Goal: Task Accomplishment & Management: Complete application form

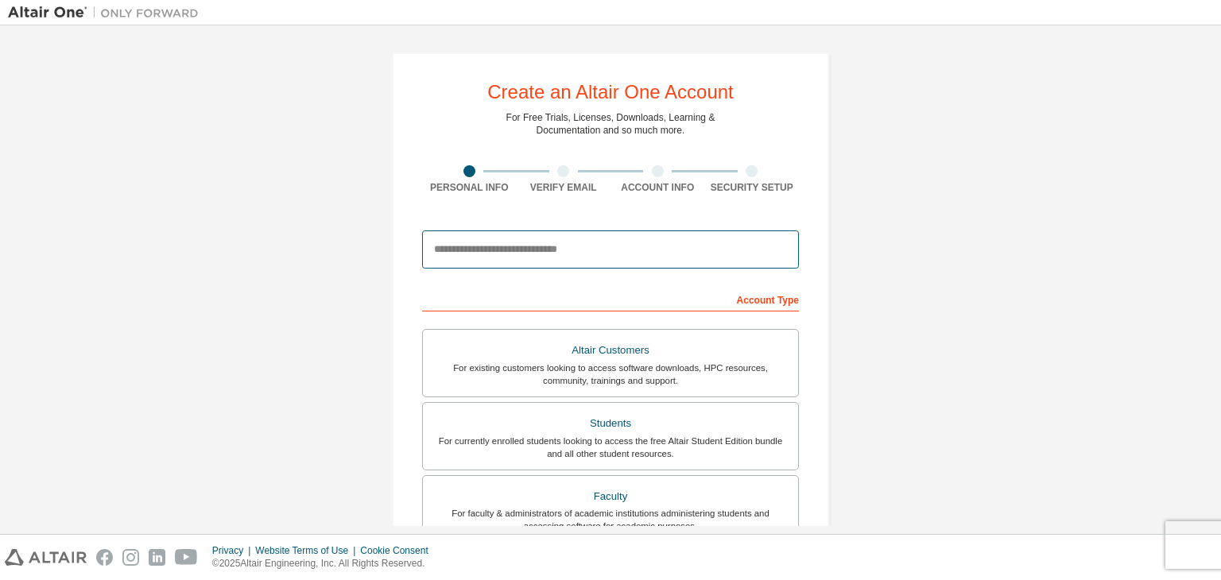
click at [569, 258] on input "email" at bounding box center [610, 250] width 377 height 38
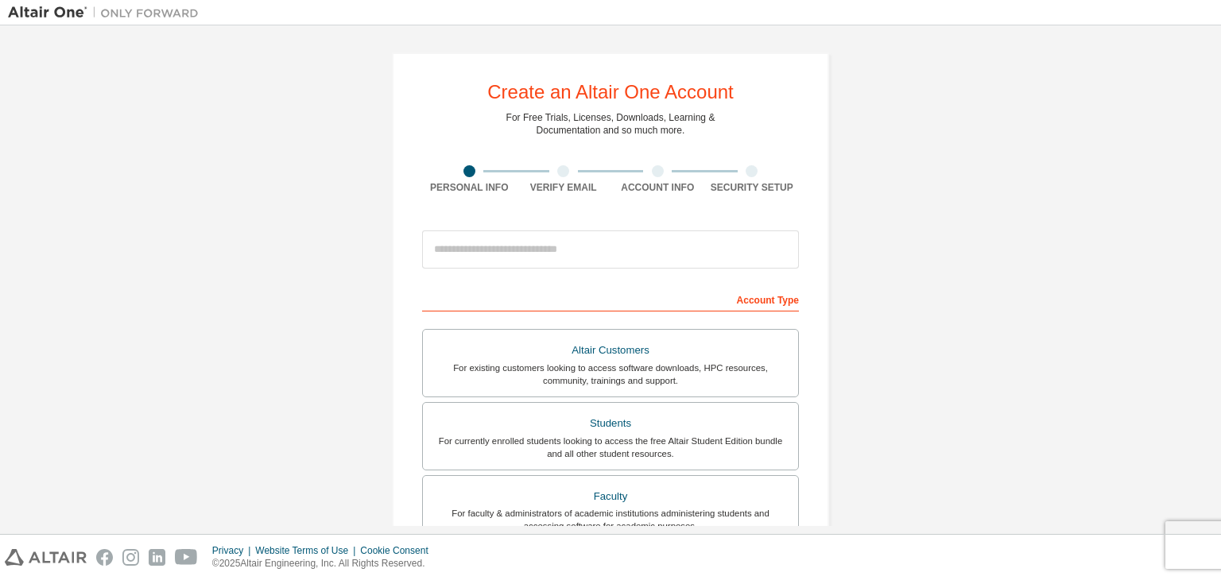
click at [921, 223] on div "Create an Altair One Account For Free Trials, Licenses, Downloads, Learning & D…" at bounding box center [610, 454] width 1205 height 842
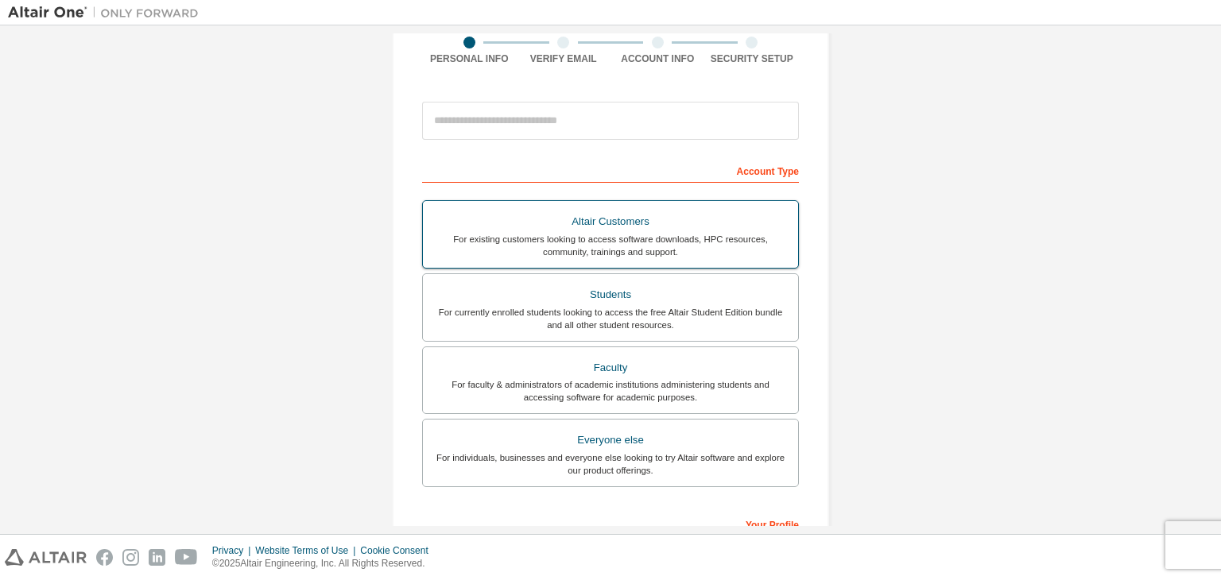
scroll to position [130, 0]
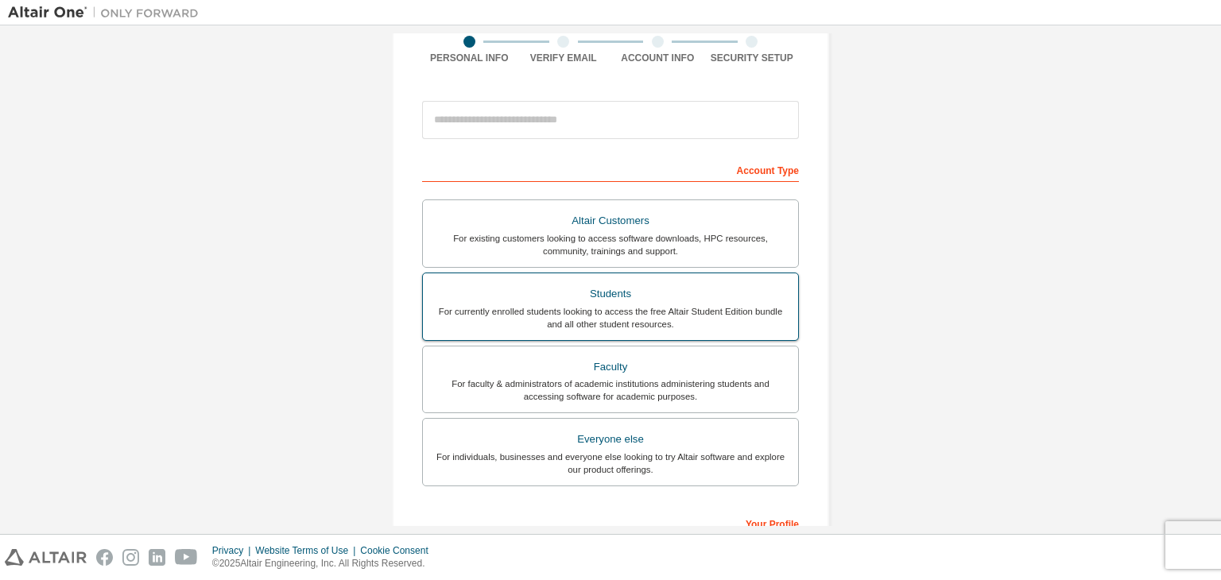
click at [648, 290] on div "Students" at bounding box center [610, 294] width 356 height 22
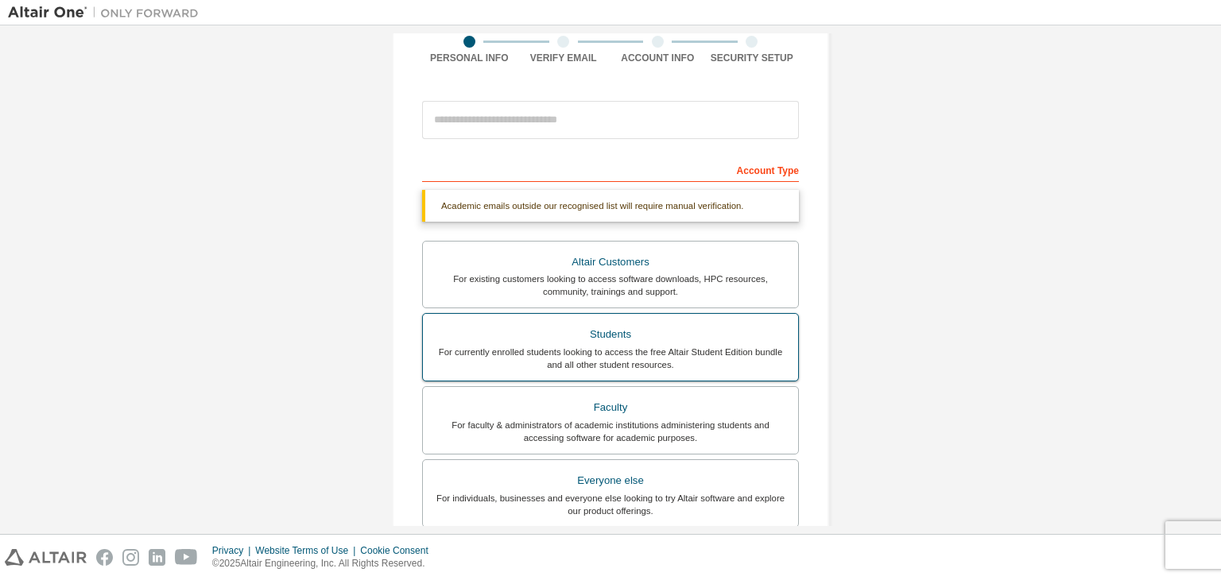
click at [626, 338] on div "Students" at bounding box center [610, 335] width 356 height 22
click at [611, 335] on div "Students" at bounding box center [610, 335] width 356 height 22
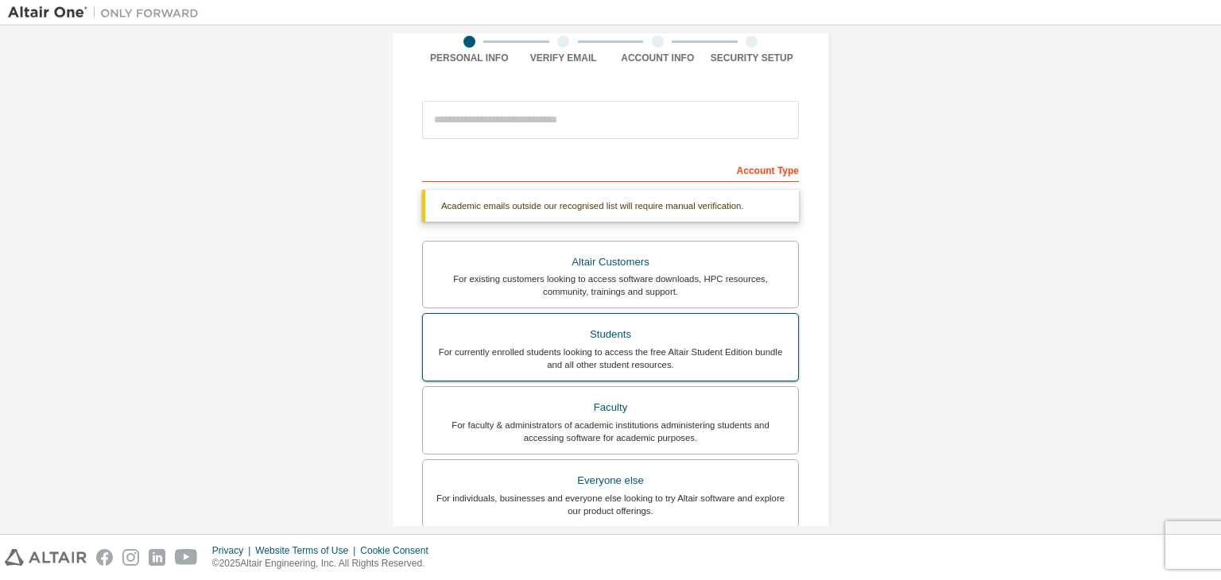
click at [585, 354] on div "For currently enrolled students looking to access the free Altair Student Editi…" at bounding box center [610, 358] width 356 height 25
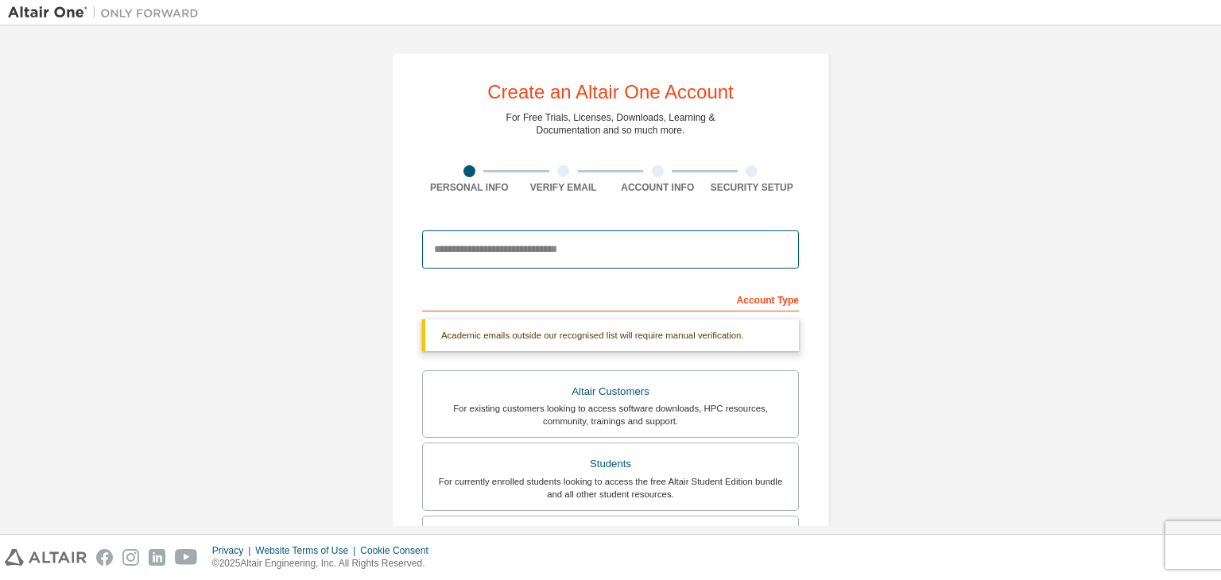
click at [518, 246] on input "email" at bounding box center [610, 250] width 377 height 38
click at [548, 256] on input "email" at bounding box center [610, 250] width 377 height 38
